Goal: Task Accomplishment & Management: Manage account settings

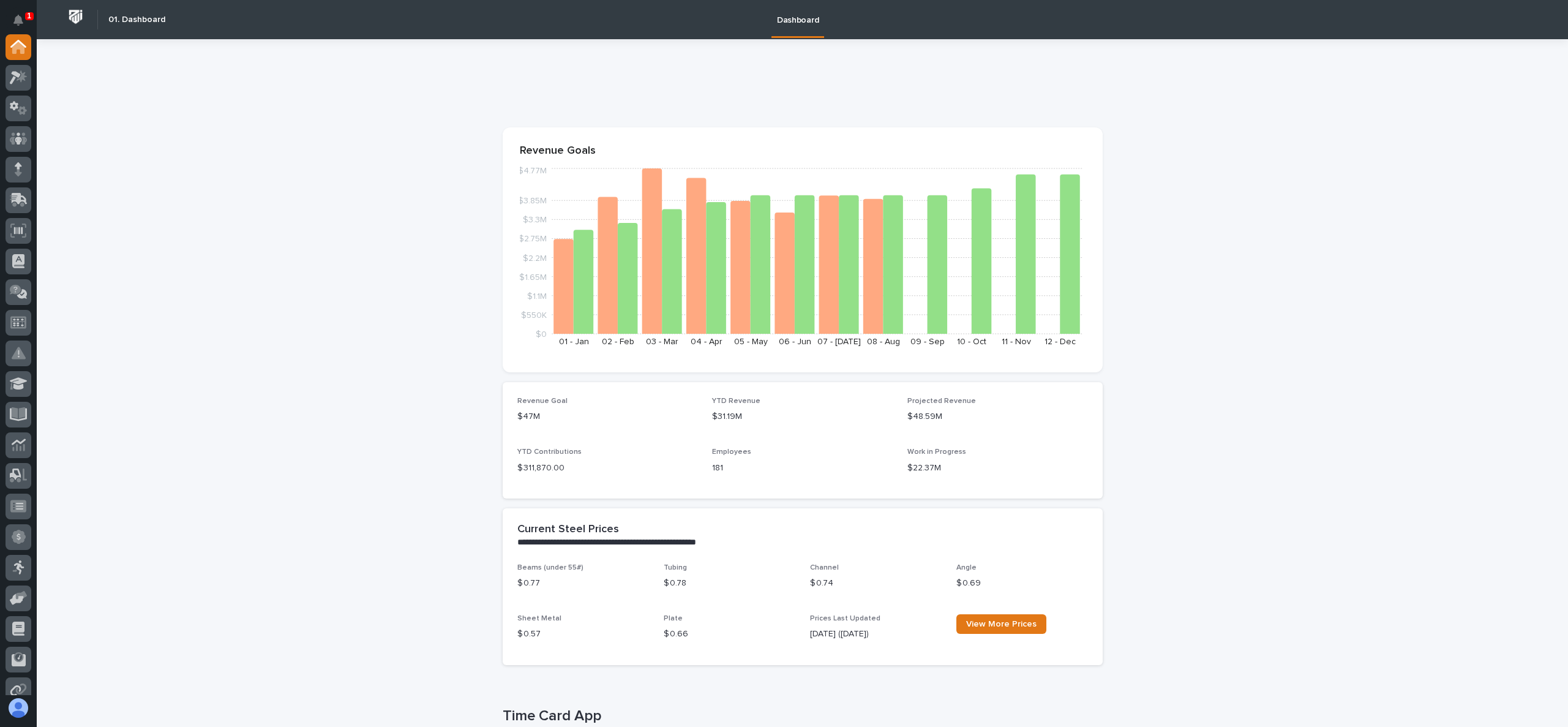
click at [701, 106] on div at bounding box center [803, 88] width 601 height 49
click at [21, 80] on icon at bounding box center [21, 77] width 10 height 12
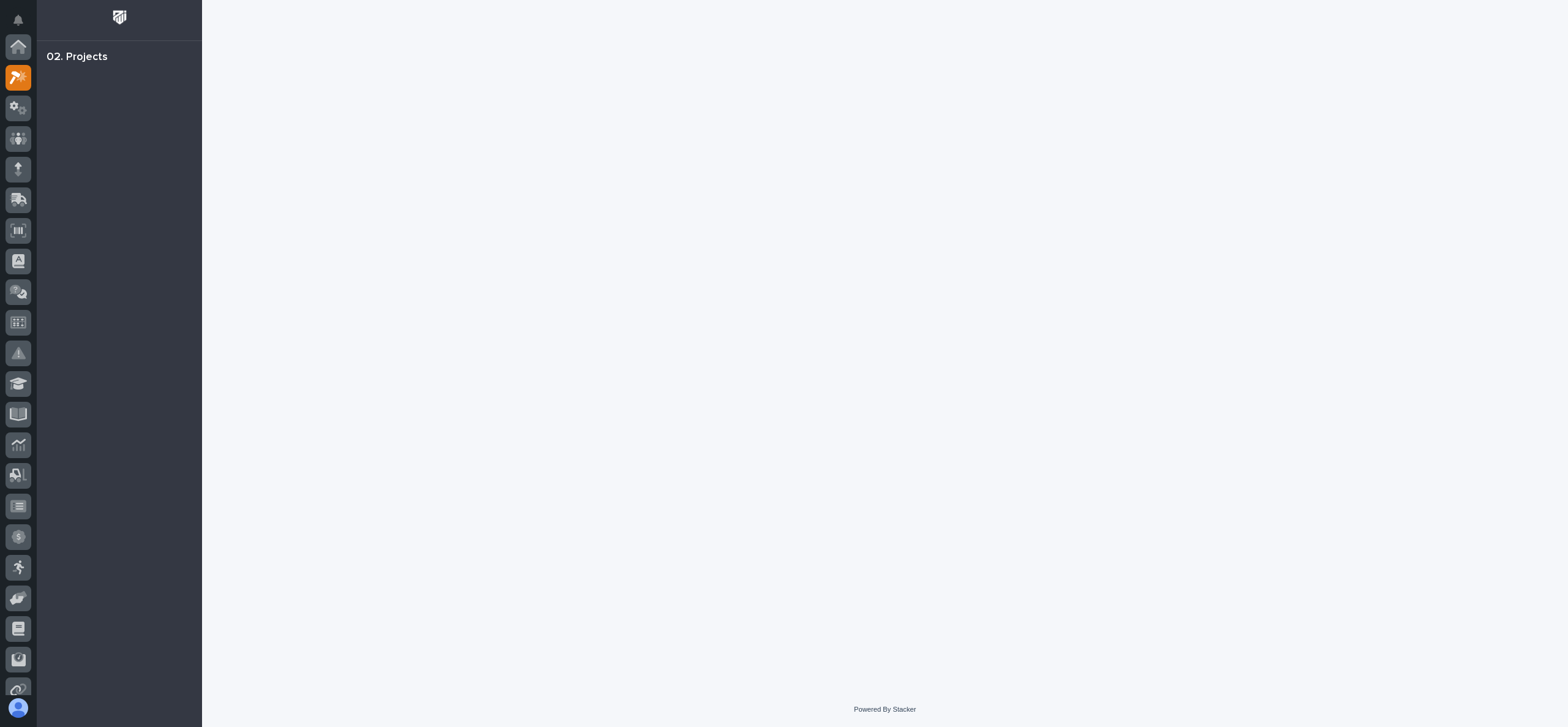
scroll to position [30, 0]
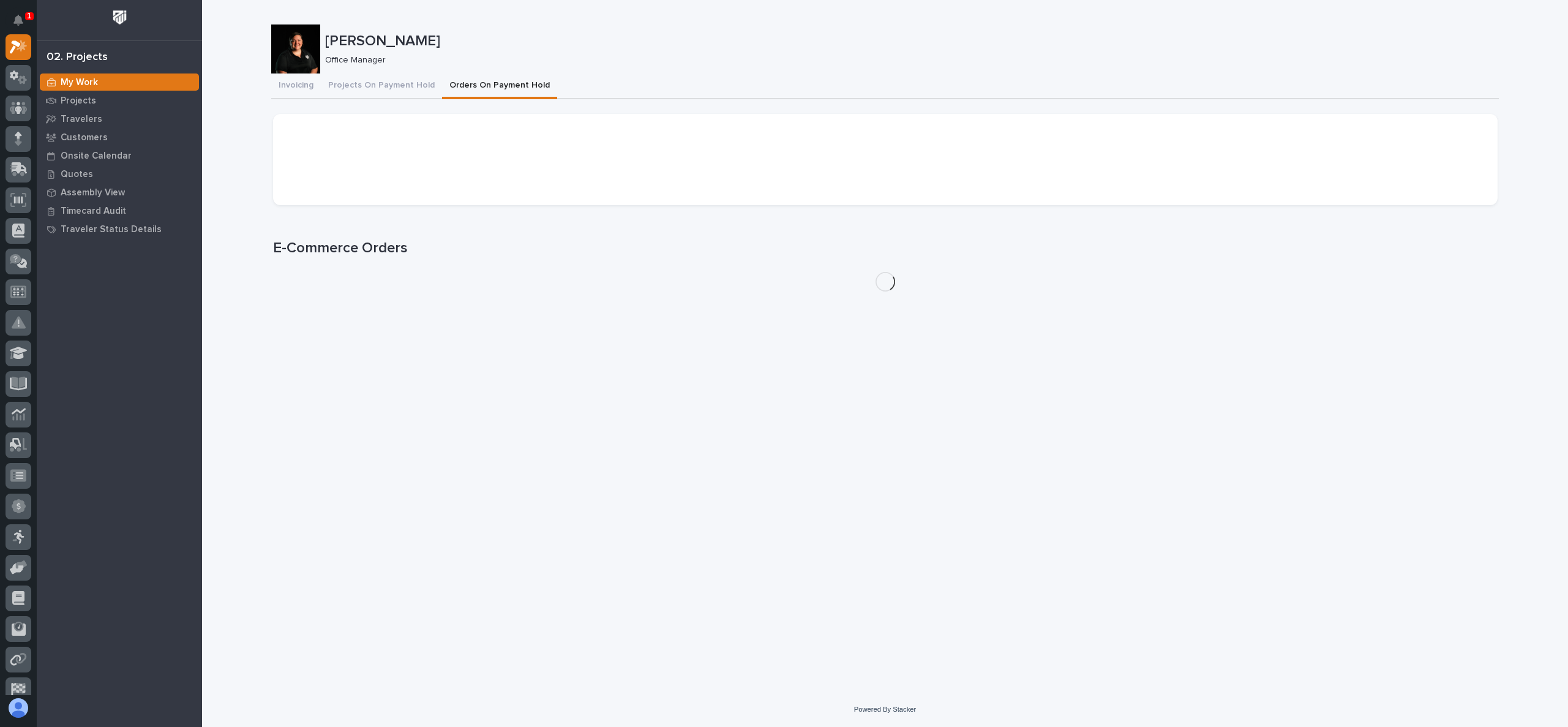
click at [491, 88] on button "Orders On Payment Hold" at bounding box center [500, 86] width 115 height 26
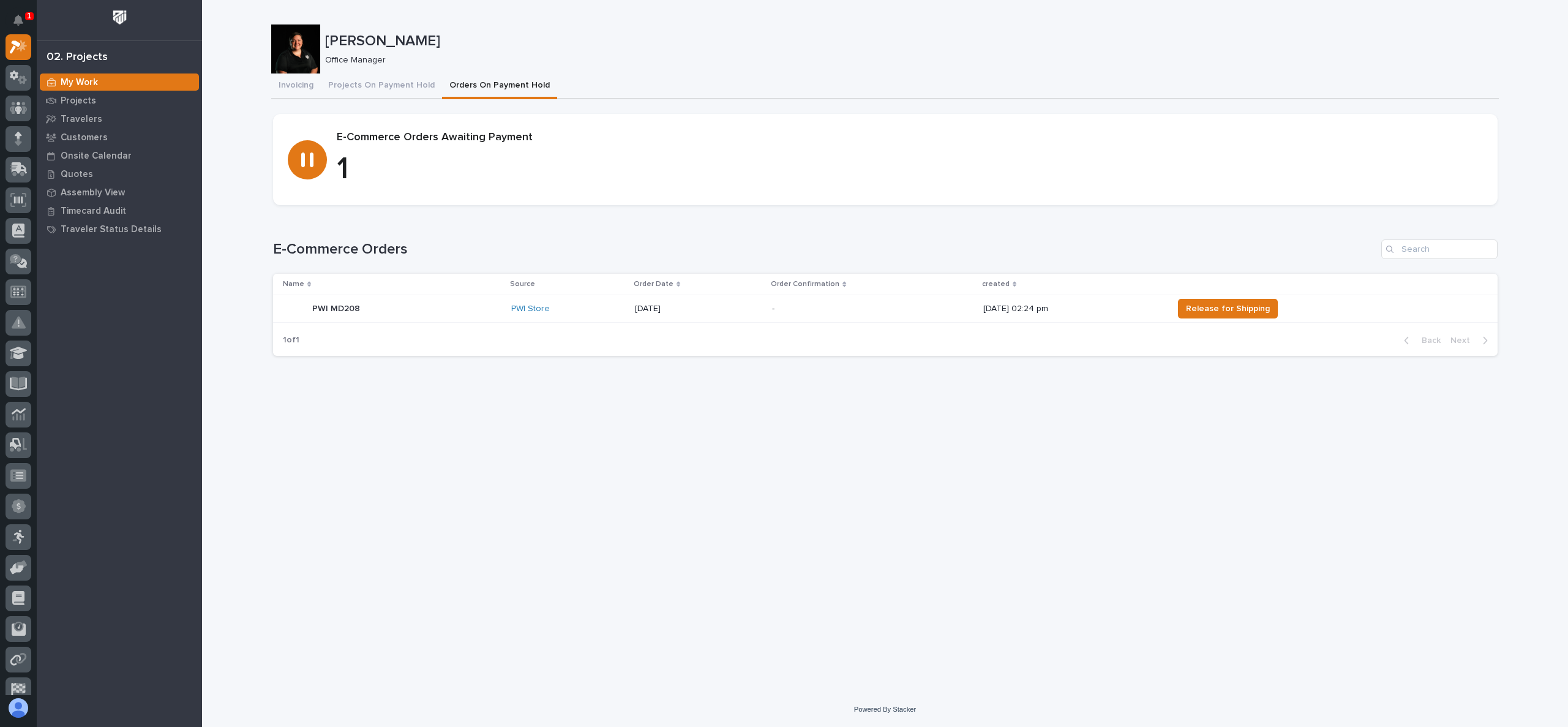
click at [341, 310] on p "PWI MD208" at bounding box center [337, 307] width 50 height 13
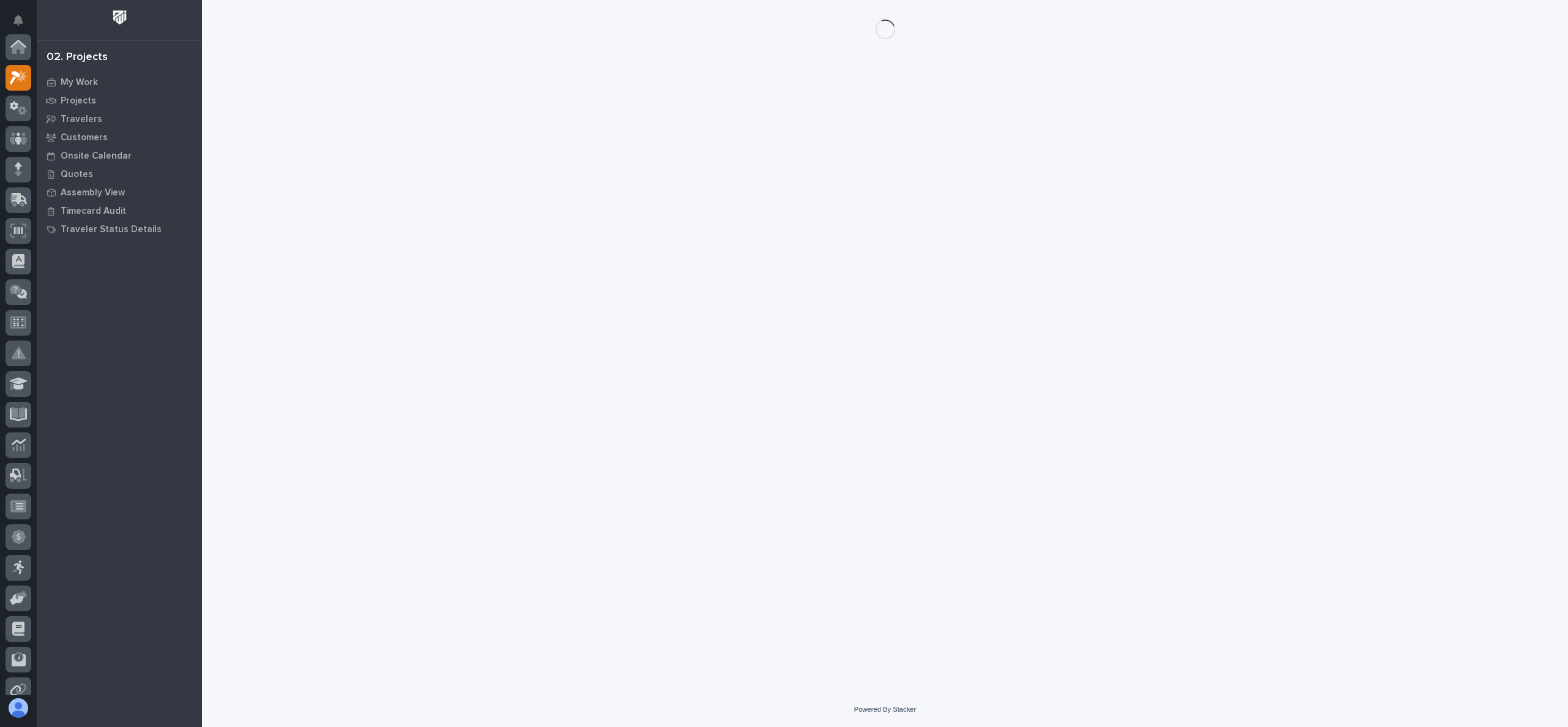
scroll to position [30, 0]
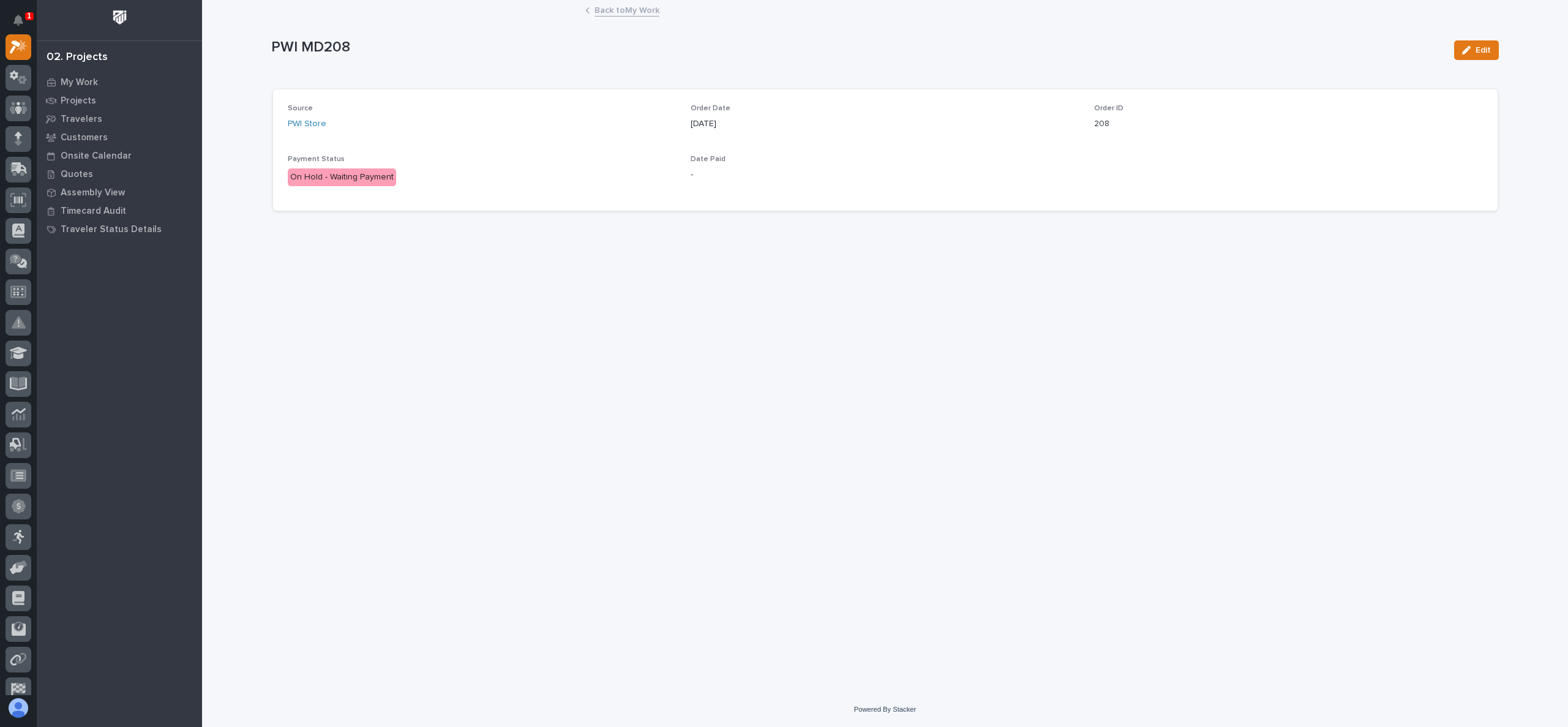
click at [612, 7] on link "Back to My Work" at bounding box center [627, 9] width 65 height 14
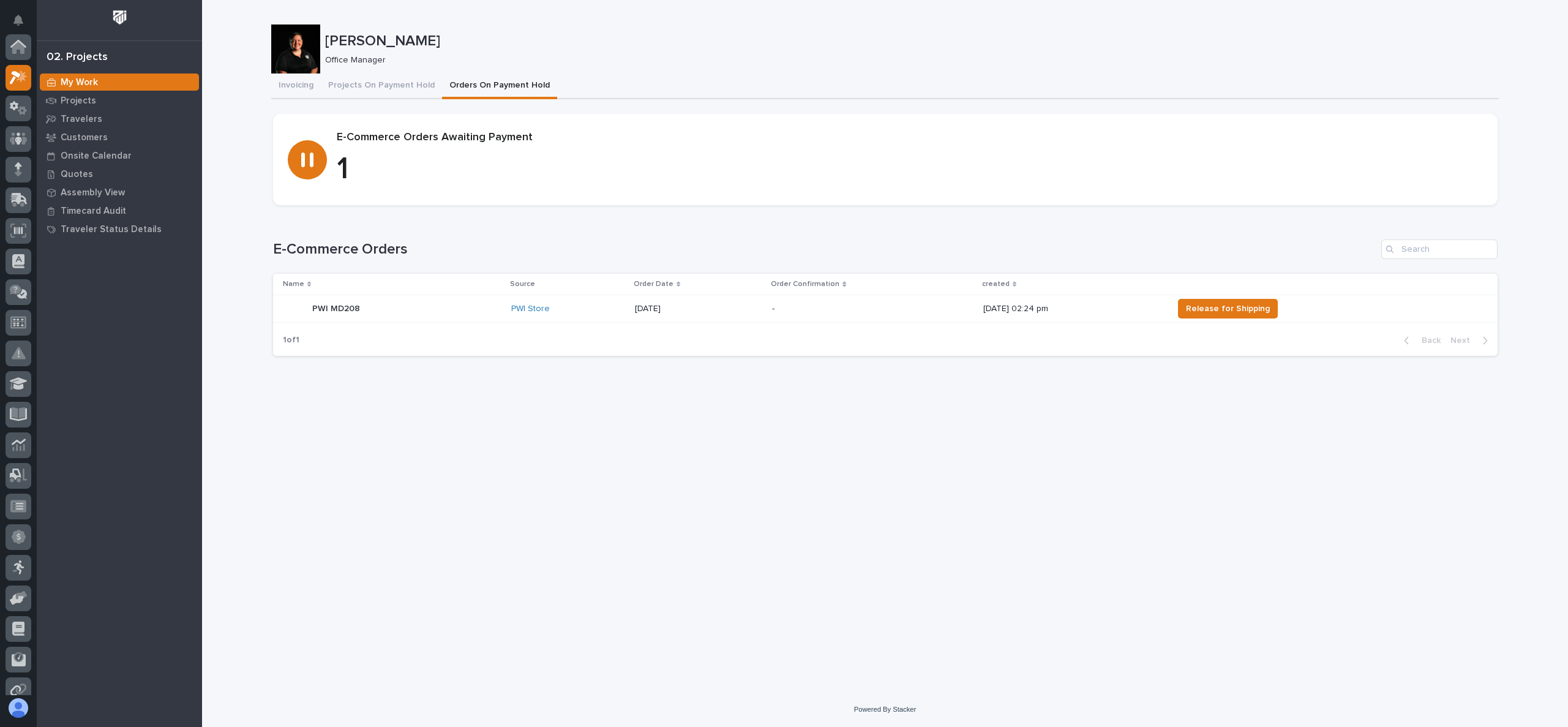
scroll to position [30, 0]
click at [717, 462] on div "Loading... Saving… Loading... Saving… [PERSON_NAME] [PERSON_NAME] Office Manage…" at bounding box center [885, 331] width 1240 height 661
click at [341, 311] on p "PWI MD208" at bounding box center [337, 307] width 50 height 13
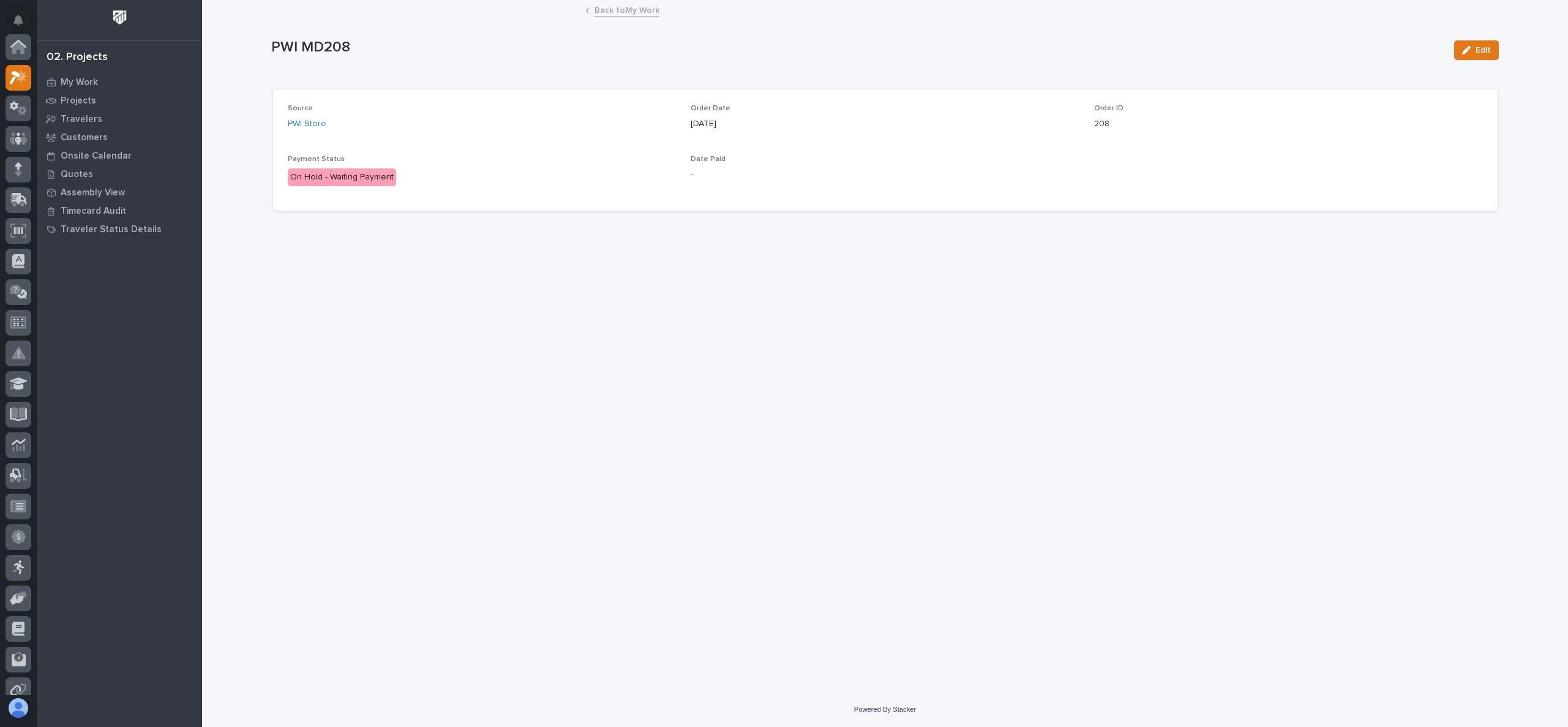
scroll to position [30, 0]
click at [1490, 54] on span "Edit" at bounding box center [1483, 50] width 16 height 11
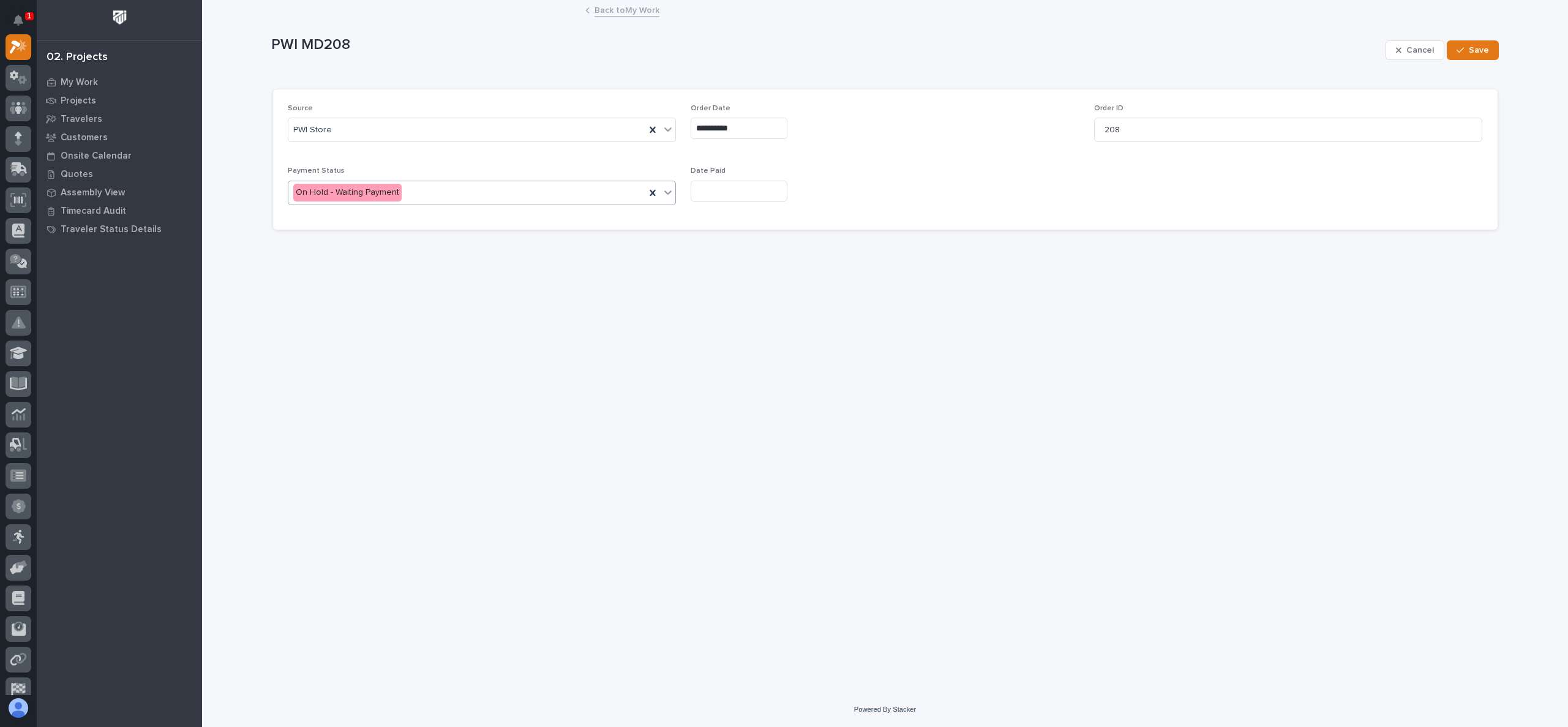
click at [496, 192] on div "On Hold - Waiting Payment" at bounding box center [467, 192] width 358 height 20
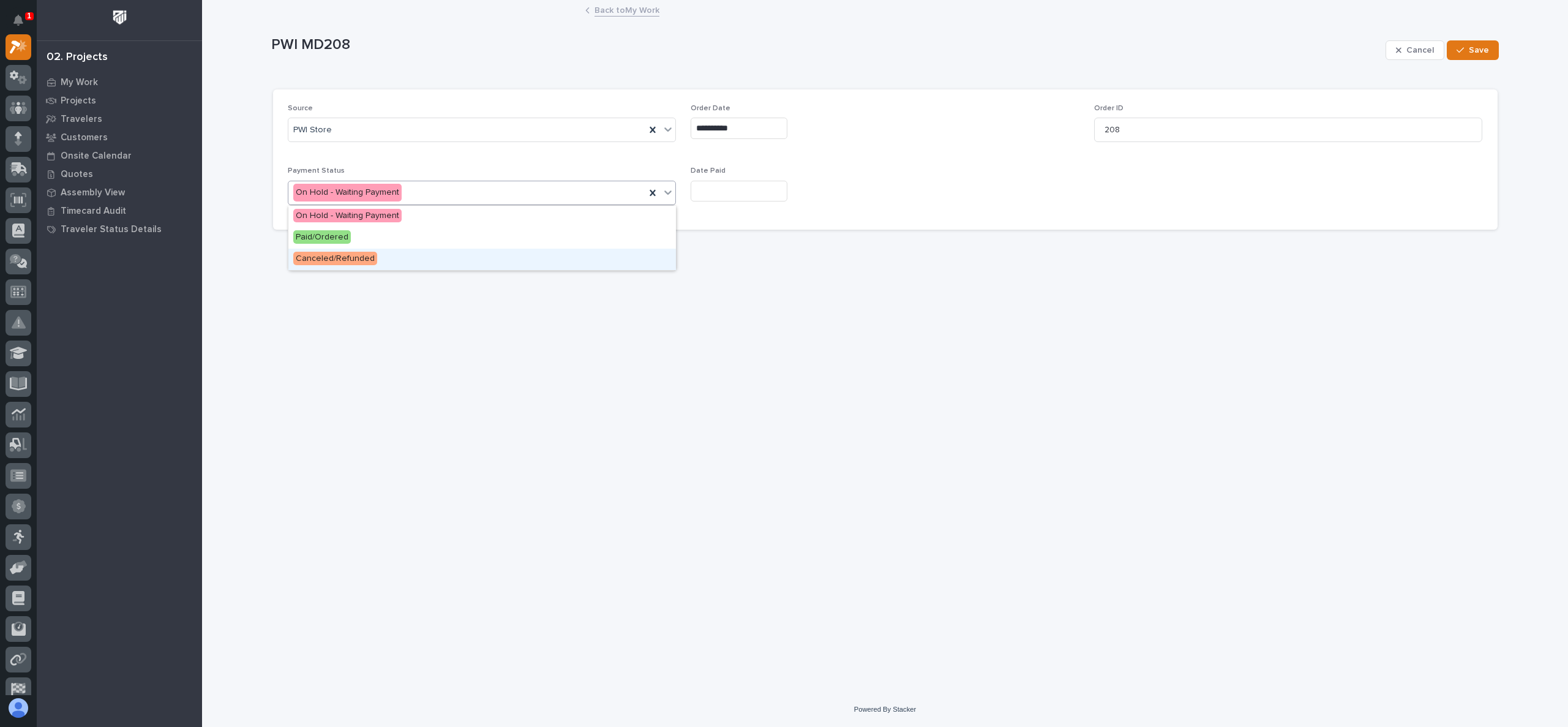
click at [417, 254] on div "Canceled/Refunded" at bounding box center [483, 259] width 388 height 22
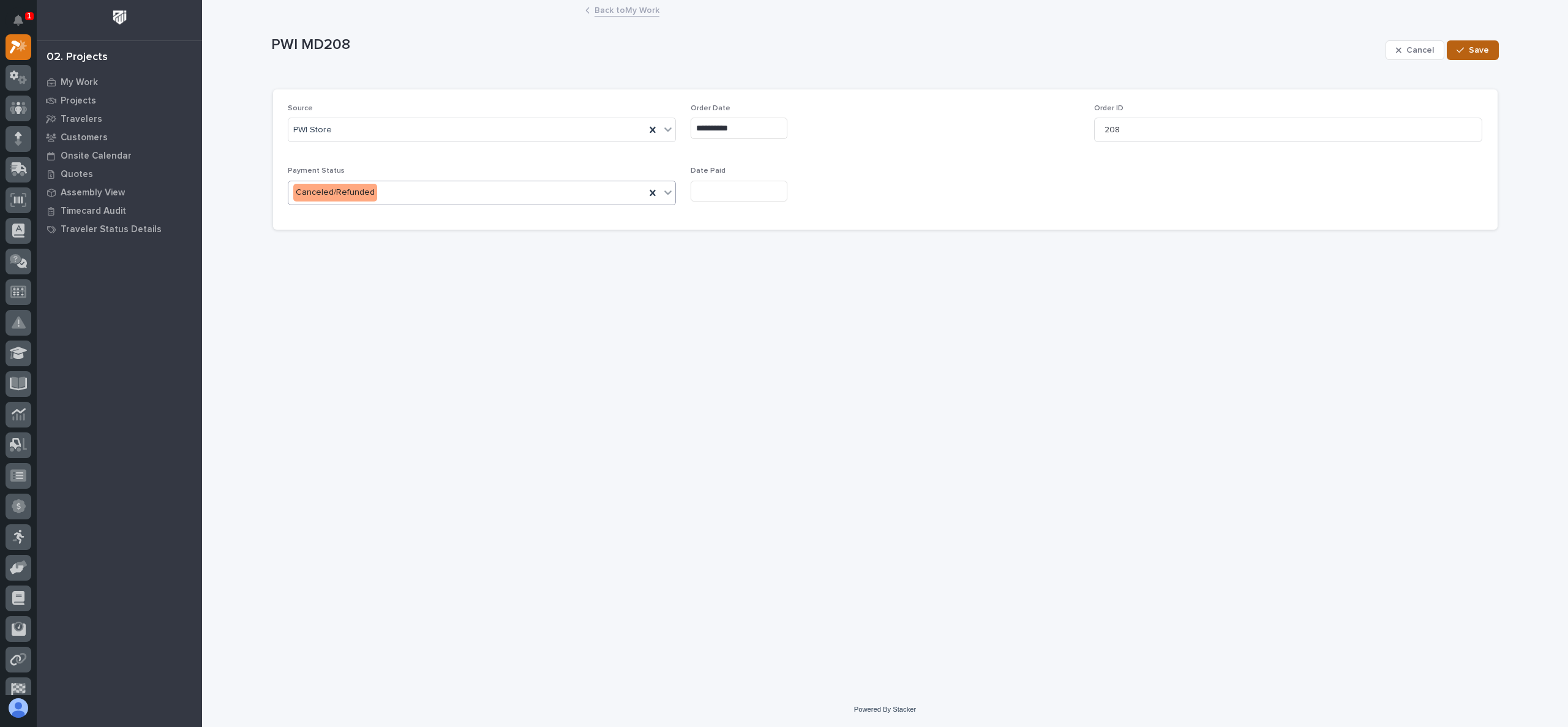
click at [1481, 50] on span "Save" at bounding box center [1480, 50] width 20 height 11
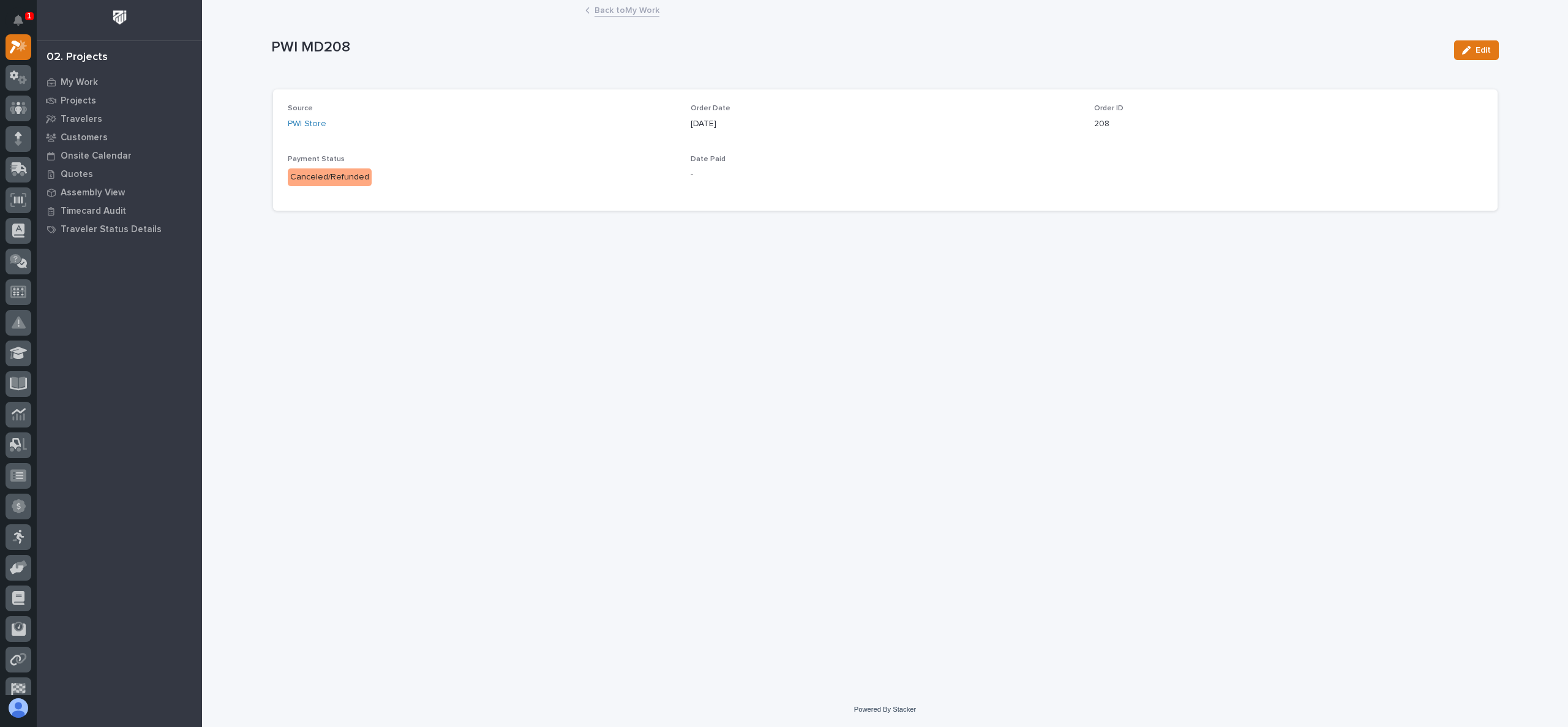
click at [641, 5] on link "Back to My Work" at bounding box center [627, 9] width 65 height 14
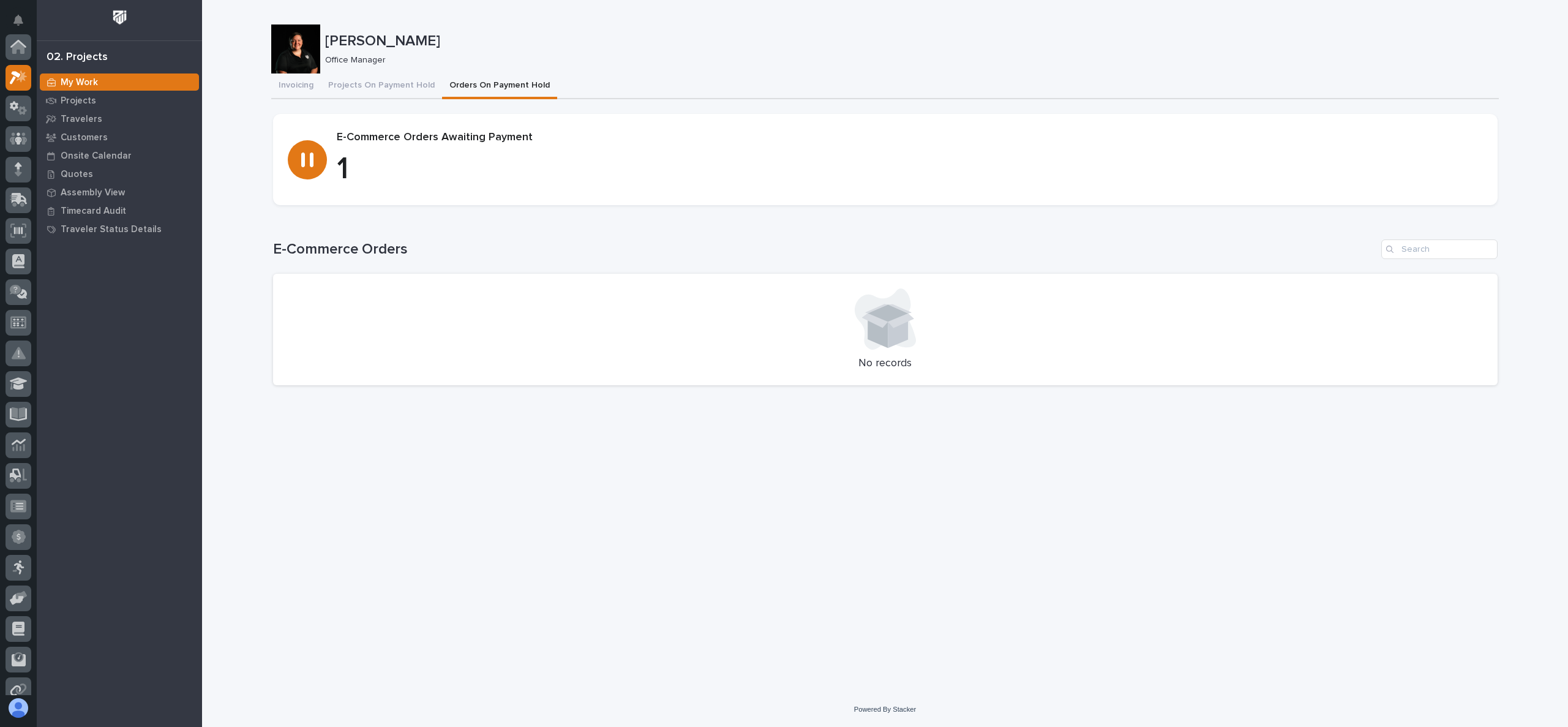
scroll to position [30, 0]
click at [354, 86] on button "Projects On Payment Hold" at bounding box center [382, 86] width 121 height 26
